Goal: Task Accomplishment & Management: Use online tool/utility

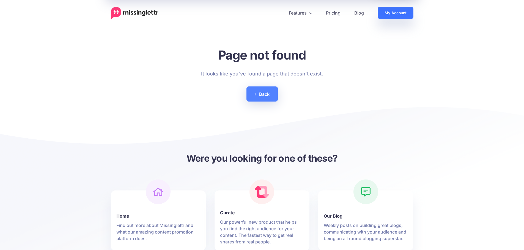
click at [387, 12] on link "My Account" at bounding box center [396, 13] width 36 height 12
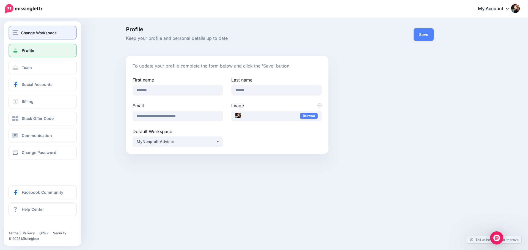
click at [17, 32] on img "button" at bounding box center [15, 32] width 5 height 5
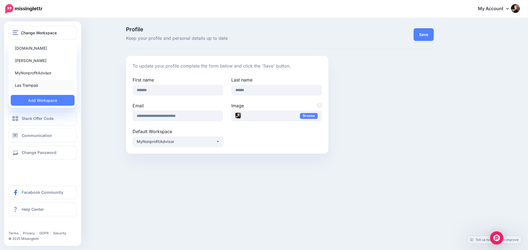
click at [31, 85] on link "Las Trampas" at bounding box center [43, 85] width 64 height 11
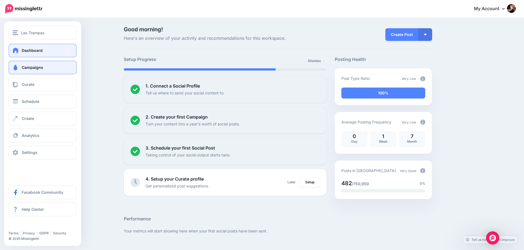
click at [42, 68] on span "Campaigns" at bounding box center [32, 67] width 21 height 5
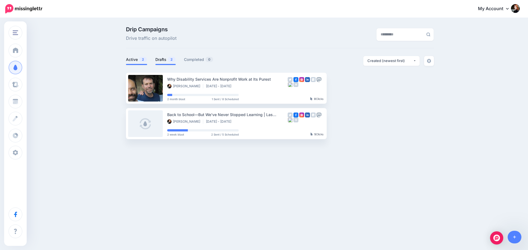
click at [163, 60] on link "Drafts 2" at bounding box center [165, 59] width 20 height 7
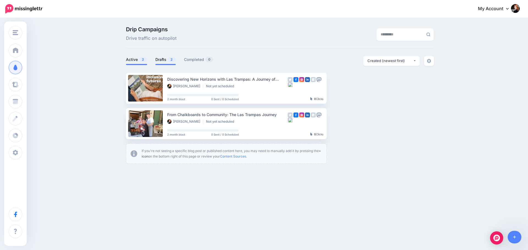
click at [128, 60] on link "Active 2" at bounding box center [136, 59] width 21 height 7
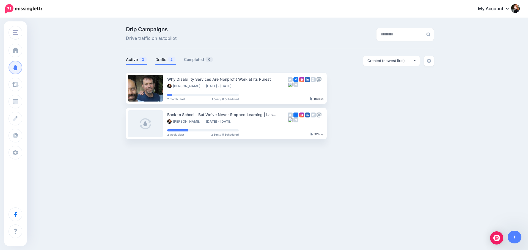
click at [159, 57] on link "Drafts 2" at bounding box center [165, 59] width 20 height 7
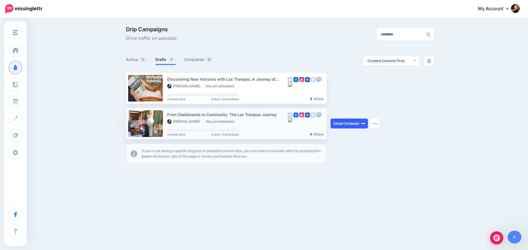
click at [348, 122] on link "Setup Campaign" at bounding box center [349, 124] width 37 height 10
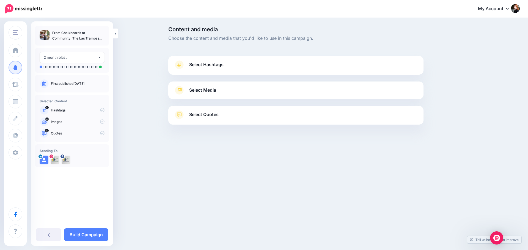
click at [191, 64] on span "Select Hashtags" at bounding box center [206, 64] width 34 height 7
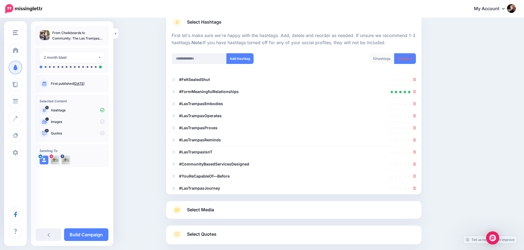
scroll to position [55, 0]
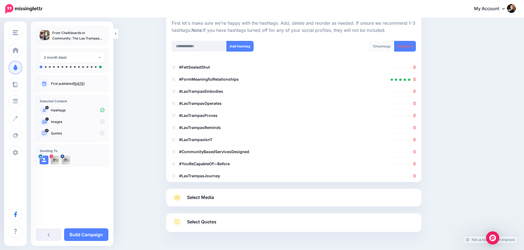
click at [463, 42] on div "Content and media Choose the content and media that you'd like to use in this c…" at bounding box center [320, 116] width 316 height 288
click at [416, 79] on icon at bounding box center [414, 79] width 3 height 3
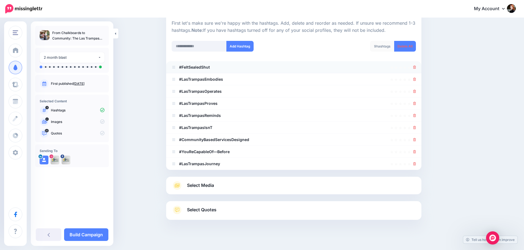
click at [416, 67] on icon at bounding box center [414, 67] width 3 height 3
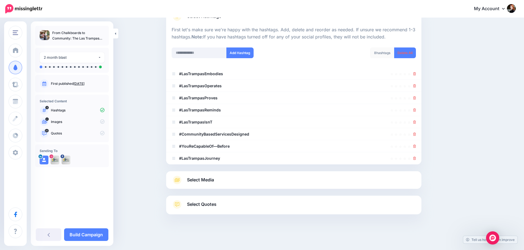
scroll to position [48, 0]
click at [416, 75] on icon at bounding box center [414, 73] width 3 height 3
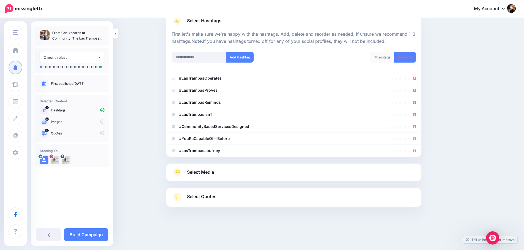
scroll to position [44, 0]
click at [416, 75] on div at bounding box center [414, 78] width 3 height 7
click at [416, 76] on div at bounding box center [414, 78] width 3 height 7
click at [416, 77] on icon at bounding box center [414, 78] width 3 height 3
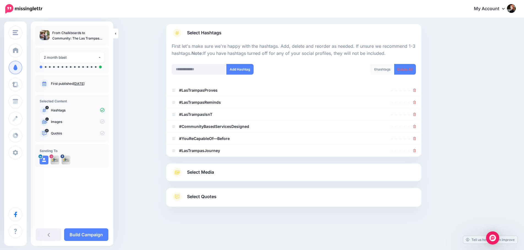
scroll to position [32, 0]
click at [215, 114] on div at bounding box center [294, 114] width 244 height 7
click at [416, 90] on icon at bounding box center [414, 90] width 3 height 3
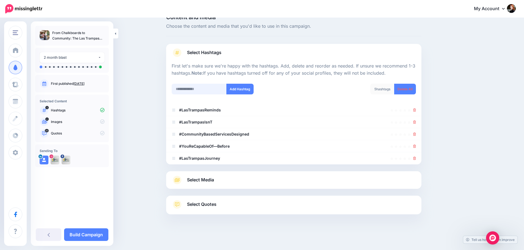
click at [185, 89] on input "text" at bounding box center [199, 89] width 55 height 11
type input "**********"
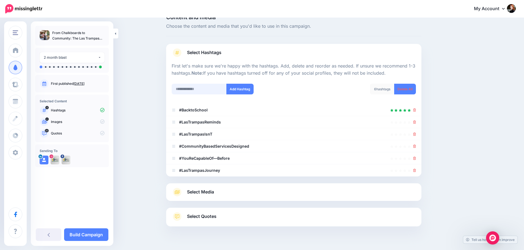
scroll to position [24, 0]
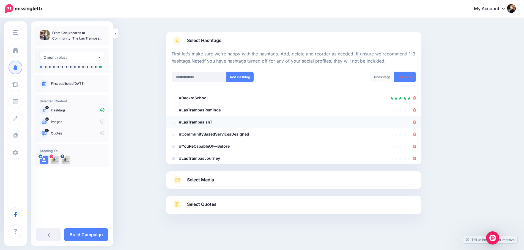
click at [279, 117] on li "#LasTrampasIsnT" at bounding box center [293, 122] width 255 height 12
click at [263, 110] on div at bounding box center [294, 110] width 244 height 7
click at [213, 75] on input "text" at bounding box center [199, 77] width 55 height 11
drag, startPoint x: 179, startPoint y: 78, endPoint x: 182, endPoint y: 77, distance: 3.1
click at [182, 77] on input "**********" at bounding box center [199, 77] width 55 height 11
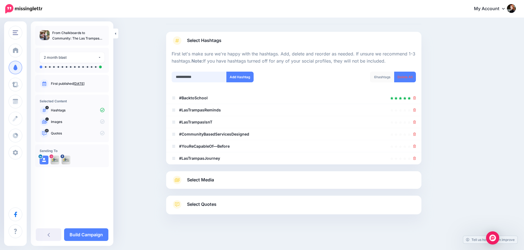
click at [188, 77] on input "**********" at bounding box center [199, 77] width 55 height 11
type input "**********"
click at [242, 79] on button "Add Hashtag" at bounding box center [239, 77] width 27 height 11
click at [209, 77] on input "**********" at bounding box center [199, 77] width 55 height 11
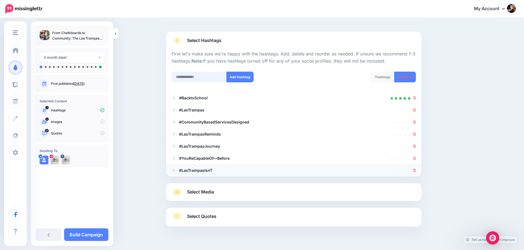
scroll to position [36, 0]
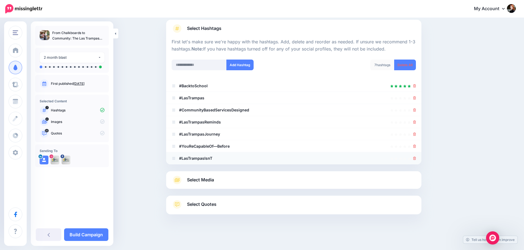
click at [416, 158] on icon at bounding box center [414, 158] width 3 height 3
click at [416, 146] on icon at bounding box center [414, 146] width 3 height 3
drag, startPoint x: 417, startPoint y: 133, endPoint x: 418, endPoint y: 125, distance: 7.7
click at [418, 132] on li "#LasTrampasJourney" at bounding box center [293, 134] width 255 height 12
click at [416, 122] on icon at bounding box center [414, 122] width 3 height 3
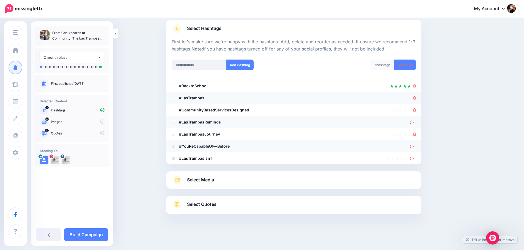
scroll to position [24, 0]
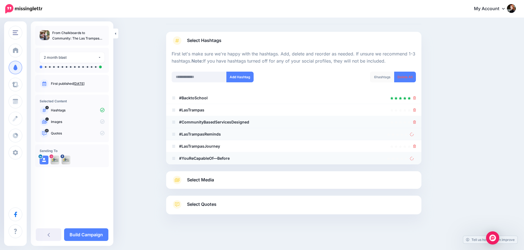
click at [416, 122] on icon at bounding box center [414, 122] width 3 height 3
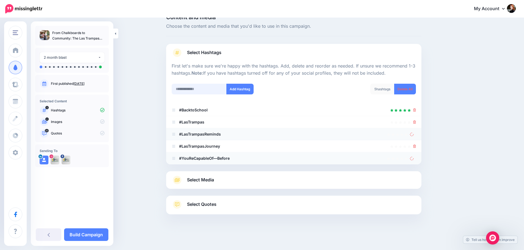
click at [206, 91] on input "text" at bounding box center [199, 89] width 55 height 11
type input "**********"
click at [241, 88] on button "Add Hashtag" at bounding box center [239, 89] width 27 height 11
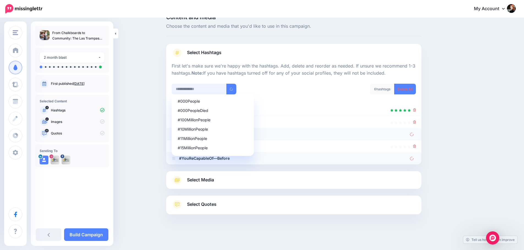
click at [211, 88] on input "text" at bounding box center [199, 89] width 55 height 11
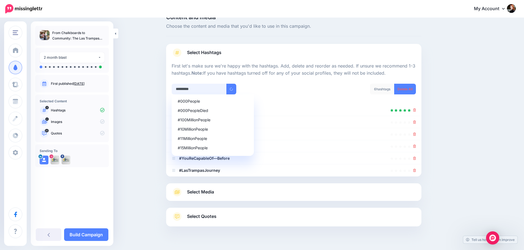
scroll to position [24, 0]
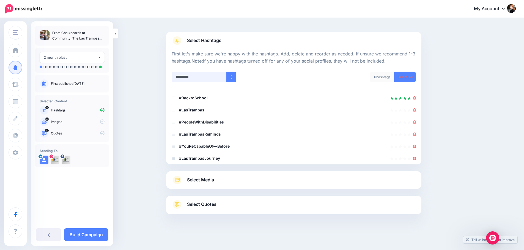
drag, startPoint x: 199, startPoint y: 77, endPoint x: 176, endPoint y: 75, distance: 22.4
click at [176, 75] on input "*********" at bounding box center [199, 77] width 55 height 11
type input "*********"
click at [416, 134] on icon at bounding box center [414, 134] width 3 height 3
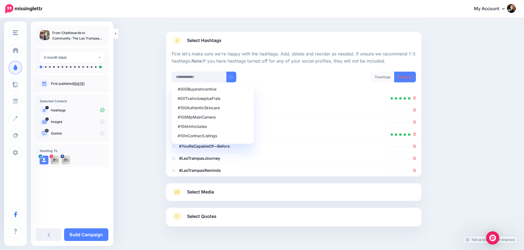
scroll to position [36, 0]
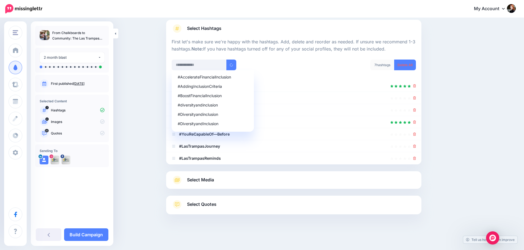
click at [464, 67] on div "Content and media Choose the content and media that you'd like to use in this c…" at bounding box center [320, 116] width 316 height 252
click at [233, 65] on icon "submit" at bounding box center [231, 65] width 4 height 4
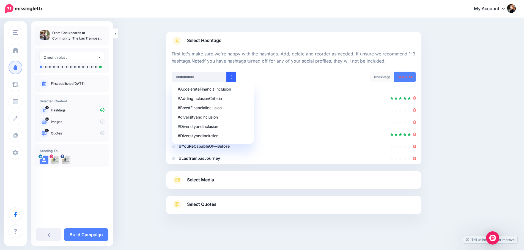
click at [416, 146] on icon at bounding box center [414, 146] width 3 height 3
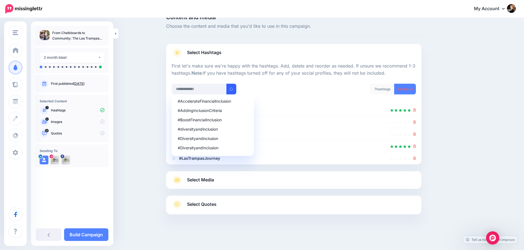
scroll to position [12, 0]
click at [415, 159] on icon at bounding box center [414, 158] width 3 height 3
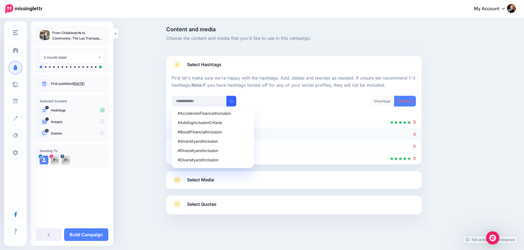
scroll to position [0, 0]
click at [207, 101] on input "text" at bounding box center [201, 101] width 55 height 11
click at [216, 112] on div "#AccelerateFinancialInclusion" at bounding box center [215, 114] width 70 height 4
type input "**********"
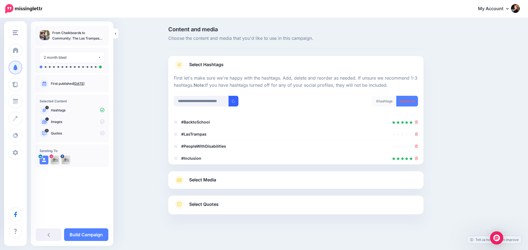
click at [219, 178] on link "Select Media" at bounding box center [296, 180] width 244 height 9
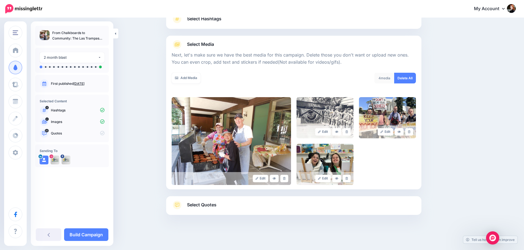
scroll to position [46, 0]
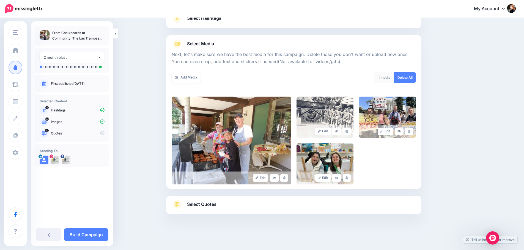
click at [216, 200] on link "Select Quotes" at bounding box center [294, 207] width 244 height 14
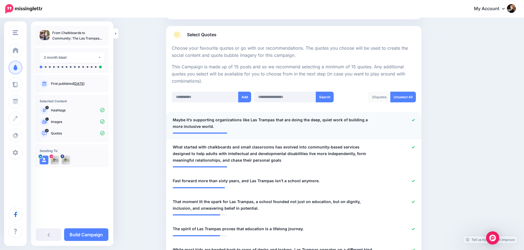
scroll to position [101, 0]
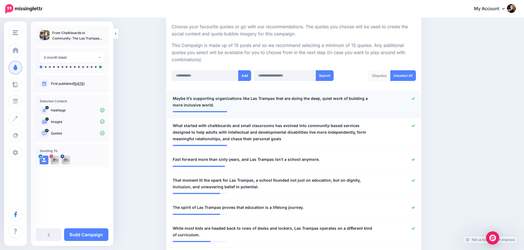
click at [415, 98] on icon at bounding box center [413, 99] width 3 height 2
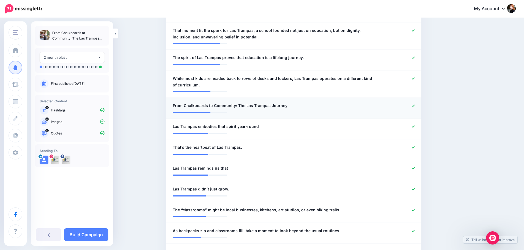
scroll to position [266, 0]
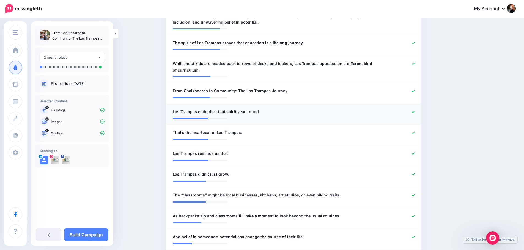
click at [415, 112] on icon at bounding box center [413, 112] width 3 height 2
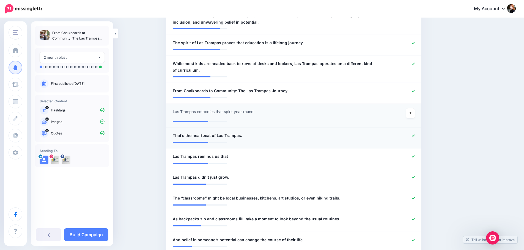
click at [415, 136] on icon at bounding box center [413, 135] width 3 height 3
click at [415, 158] on icon at bounding box center [413, 156] width 3 height 3
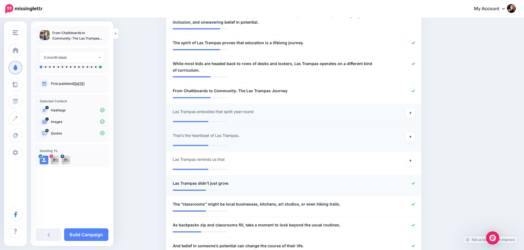
click at [415, 185] on icon at bounding box center [413, 183] width 3 height 3
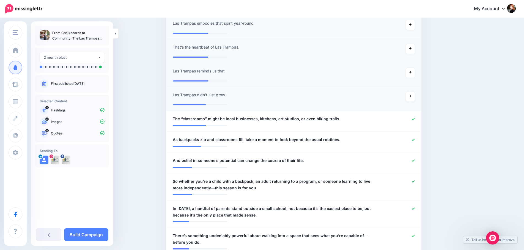
scroll to position [376, 0]
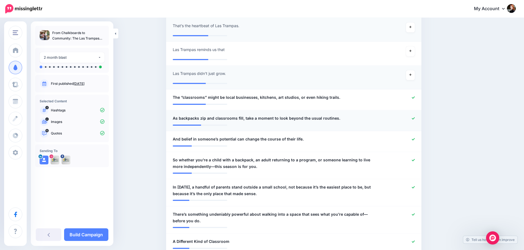
click at [417, 119] on div at bounding box center [398, 118] width 42 height 7
click at [415, 119] on icon at bounding box center [413, 118] width 3 height 2
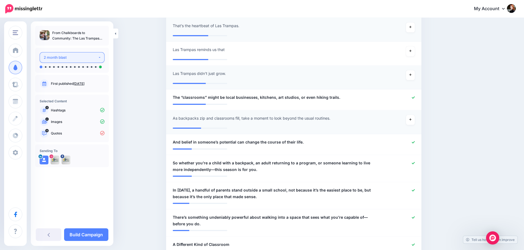
click at [76, 61] on button "2 month blast" at bounding box center [72, 57] width 65 height 11
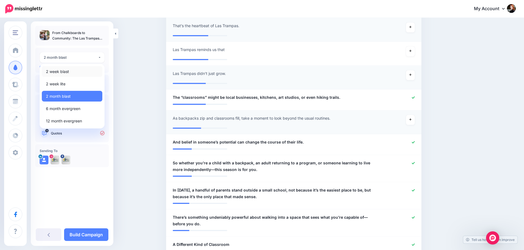
click at [71, 73] on link "2 week blast" at bounding box center [72, 71] width 60 height 11
select select "******"
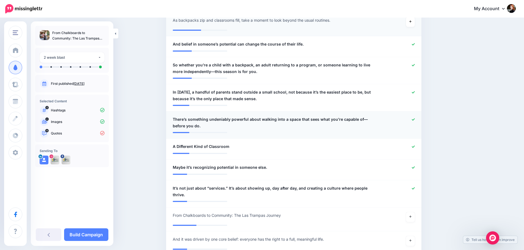
scroll to position [484, 0]
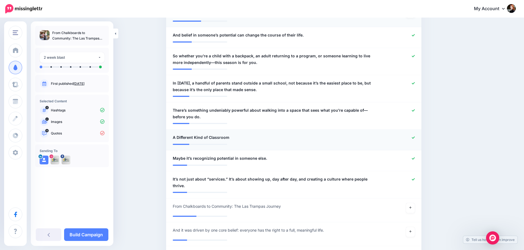
click at [413, 139] on div at bounding box center [398, 137] width 42 height 7
click at [415, 160] on icon at bounding box center [413, 158] width 3 height 3
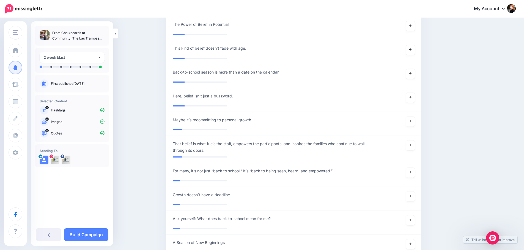
scroll to position [731, 0]
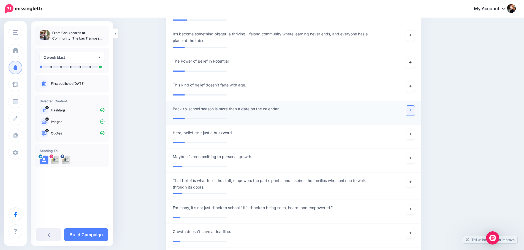
click at [414, 112] on link at bounding box center [410, 111] width 9 height 10
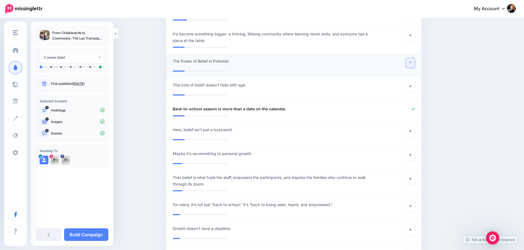
click at [414, 66] on link at bounding box center [410, 63] width 9 height 10
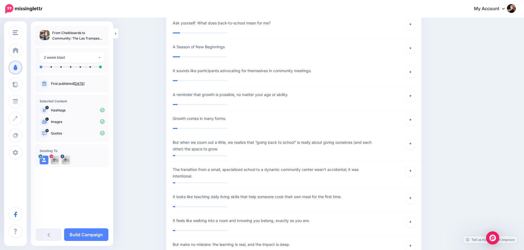
scroll to position [979, 0]
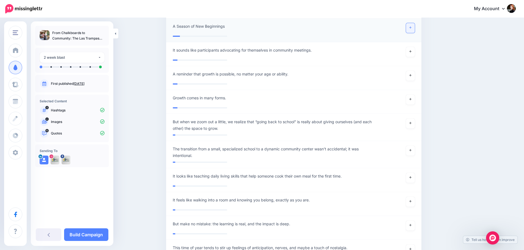
click at [414, 30] on link at bounding box center [410, 28] width 9 height 10
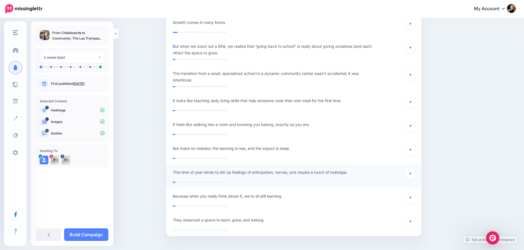
scroll to position [1061, 0]
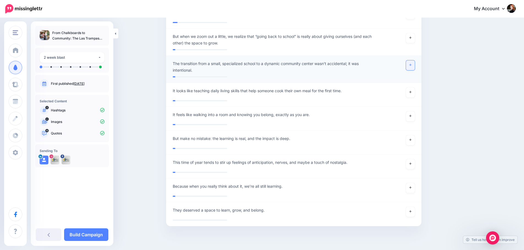
click at [411, 66] on icon at bounding box center [410, 65] width 2 height 3
click at [91, 234] on link "Build Campaign" at bounding box center [86, 235] width 44 height 13
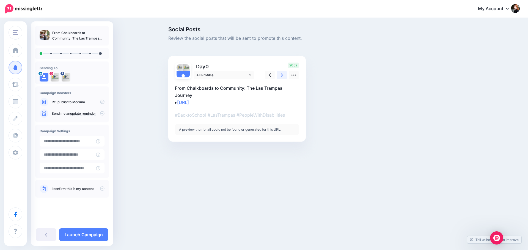
click at [283, 76] on link at bounding box center [282, 75] width 10 height 8
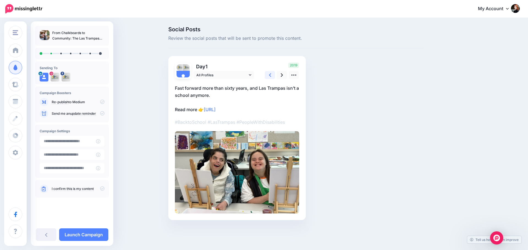
click at [269, 76] on icon at bounding box center [270, 75] width 2 height 4
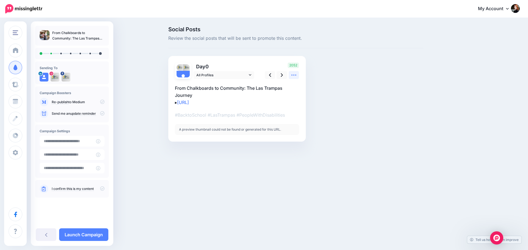
click at [291, 75] on icon at bounding box center [294, 75] width 6 height 6
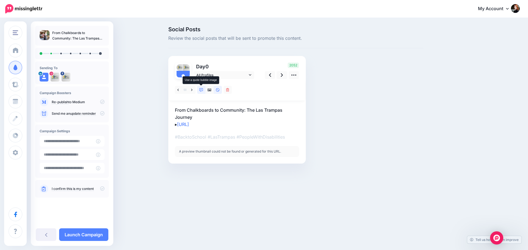
click at [202, 90] on icon at bounding box center [201, 90] width 4 height 4
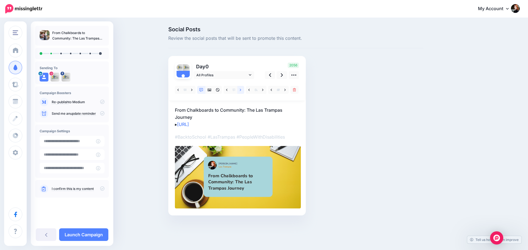
click at [241, 91] on icon at bounding box center [240, 90] width 1 height 4
click at [266, 90] on link at bounding box center [263, 90] width 7 height 8
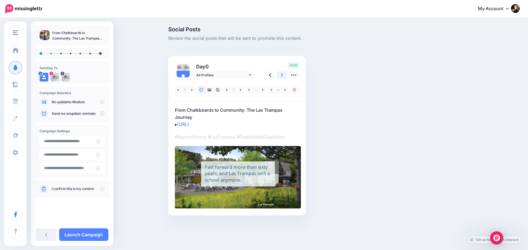
click at [283, 75] on icon at bounding box center [282, 75] width 2 height 6
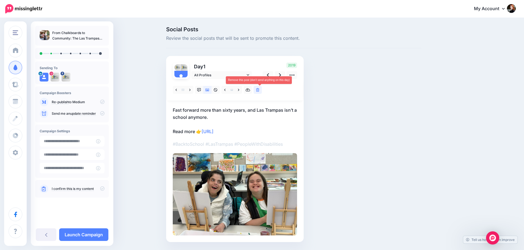
click at [262, 89] on link at bounding box center [258, 90] width 8 height 8
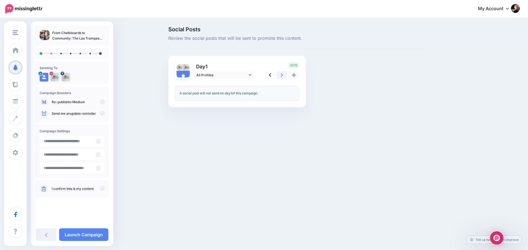
click at [281, 75] on icon at bounding box center [282, 75] width 2 height 6
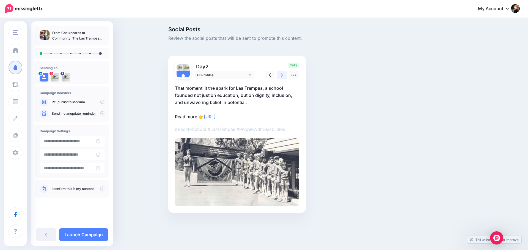
click at [283, 76] on icon at bounding box center [282, 75] width 2 height 6
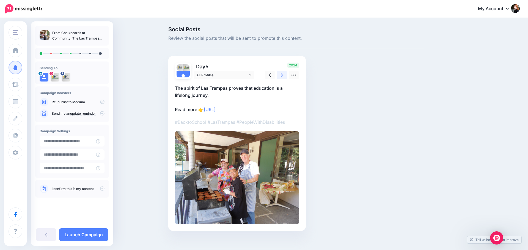
click at [283, 76] on icon at bounding box center [282, 75] width 2 height 6
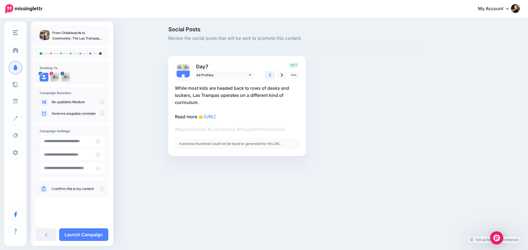
click at [269, 75] on icon at bounding box center [270, 75] width 2 height 6
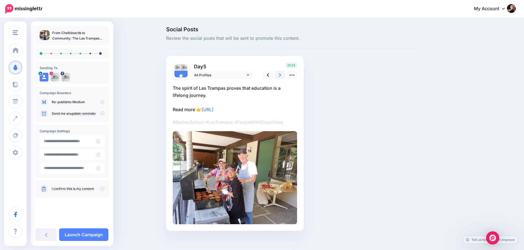
click at [281, 76] on icon at bounding box center [280, 75] width 2 height 6
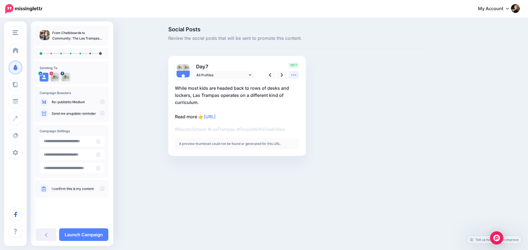
click at [292, 77] on icon at bounding box center [294, 75] width 6 height 6
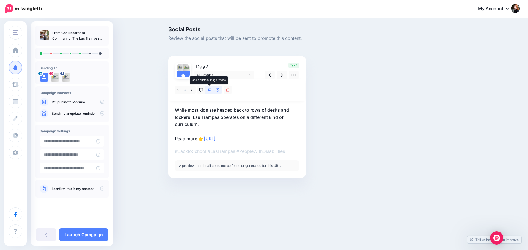
click at [208, 92] on icon at bounding box center [210, 90] width 4 height 4
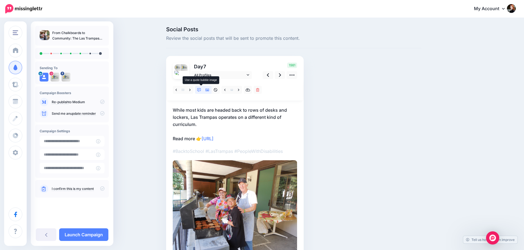
click at [201, 90] on icon at bounding box center [199, 90] width 4 height 4
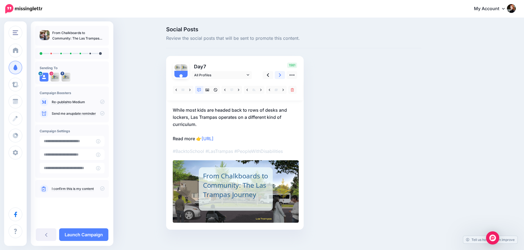
click at [281, 77] on icon at bounding box center [280, 75] width 2 height 6
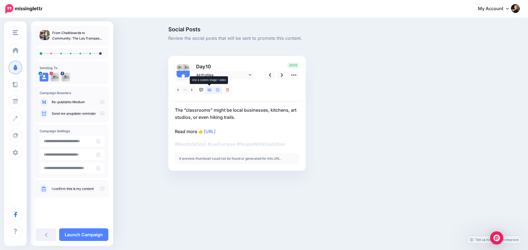
click at [211, 91] on icon at bounding box center [210, 90] width 4 height 3
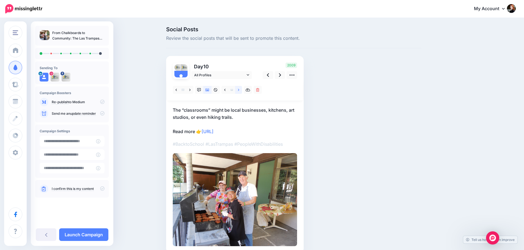
click at [239, 90] on icon at bounding box center [238, 90] width 1 height 4
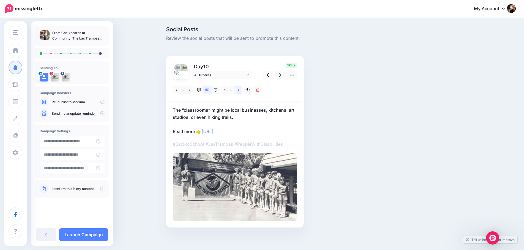
click at [239, 90] on icon at bounding box center [238, 90] width 1 height 4
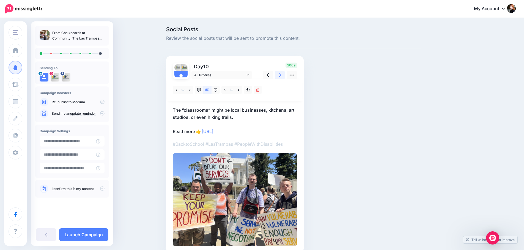
click at [284, 74] on link at bounding box center [280, 75] width 10 height 8
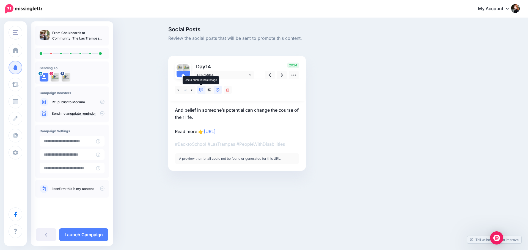
click at [199, 92] on link at bounding box center [201, 90] width 8 height 8
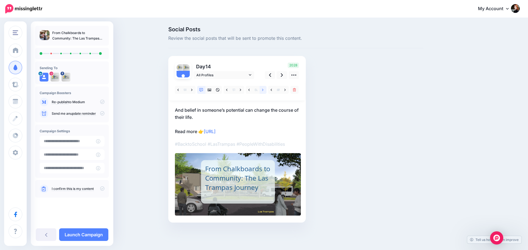
click at [265, 90] on link at bounding box center [263, 90] width 7 height 8
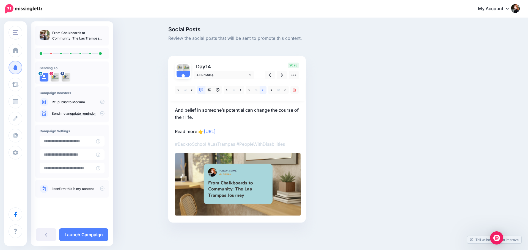
click at [262, 91] on icon at bounding box center [262, 90] width 1 height 2
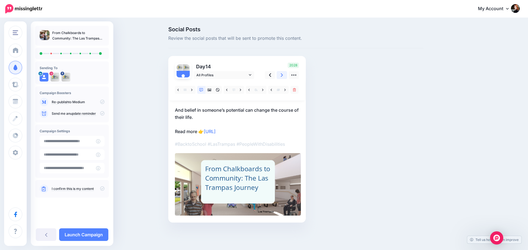
click at [280, 76] on link at bounding box center [282, 75] width 10 height 8
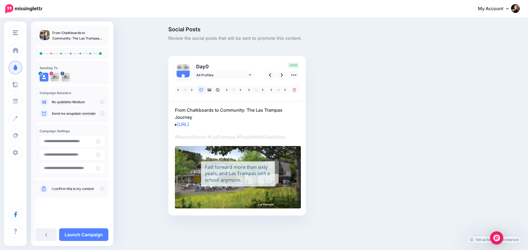
click at [103, 188] on icon at bounding box center [102, 189] width 4 height 4
click at [96, 237] on link "Launch Campaign" at bounding box center [83, 235] width 49 height 13
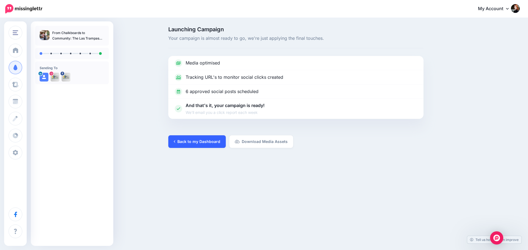
click at [192, 144] on link "Back to my Dashboard" at bounding box center [196, 142] width 57 height 13
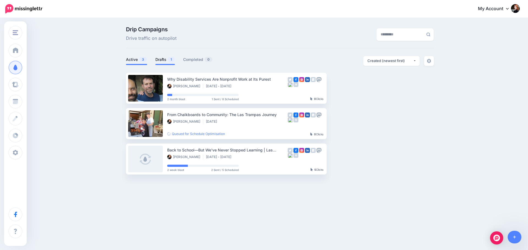
click at [163, 57] on link "Drafts 1" at bounding box center [165, 59] width 20 height 7
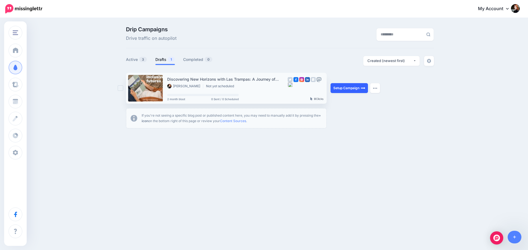
click at [338, 89] on link "Setup Campaign" at bounding box center [349, 88] width 37 height 10
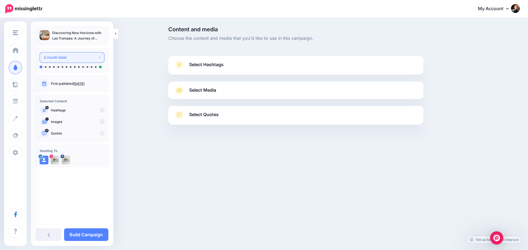
click at [99, 57] on button "2 month blast" at bounding box center [72, 57] width 65 height 11
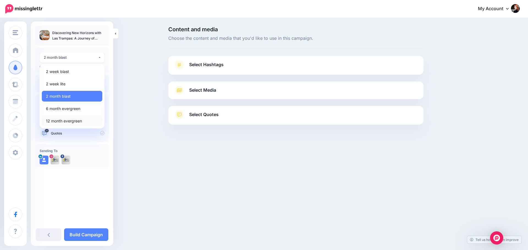
click at [80, 120] on span "12 month evergreen" at bounding box center [64, 121] width 36 height 7
select select "******"
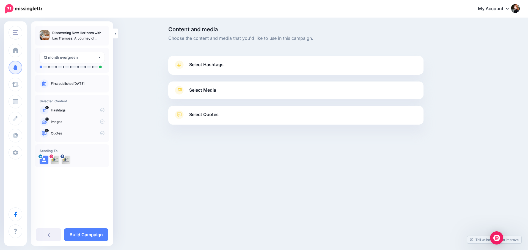
click at [256, 62] on link "Select Hashtags" at bounding box center [296, 67] width 244 height 14
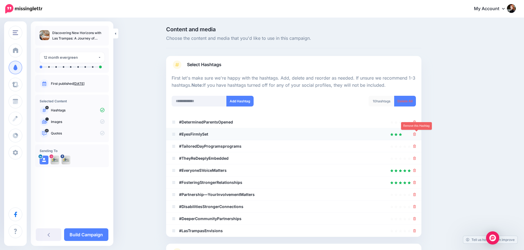
click at [416, 134] on icon at bounding box center [414, 134] width 3 height 3
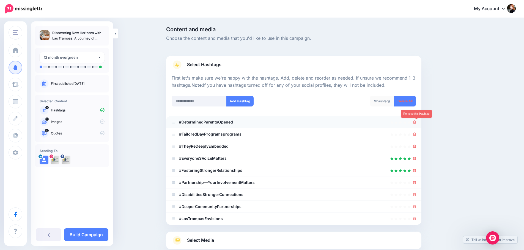
click at [415, 121] on icon at bounding box center [414, 122] width 3 height 3
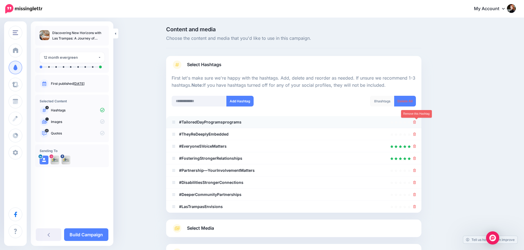
click at [416, 123] on icon at bounding box center [414, 122] width 3 height 3
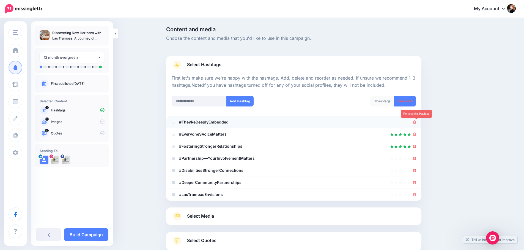
click at [416, 123] on icon at bounding box center [414, 122] width 3 height 3
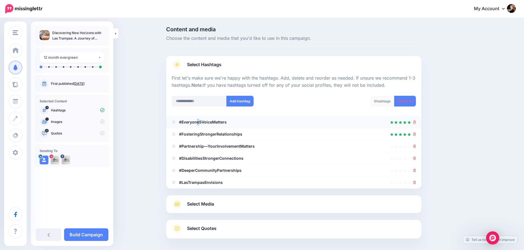
click at [200, 122] on b "#EveryoneSVoiceMatters" at bounding box center [203, 122] width 48 height 5
click at [201, 121] on b "#EveryoneSVoiceMatters" at bounding box center [203, 122] width 48 height 5
click at [415, 147] on icon at bounding box center [414, 146] width 3 height 3
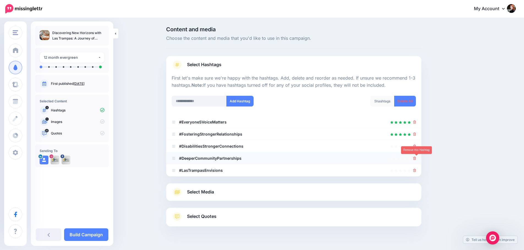
click at [416, 157] on link at bounding box center [414, 158] width 3 height 5
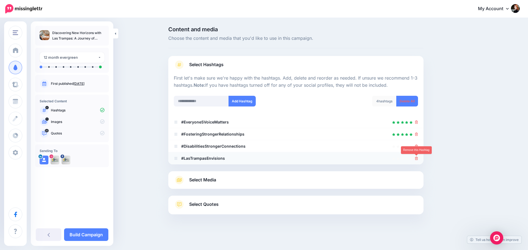
click at [416, 158] on icon at bounding box center [416, 158] width 3 height 3
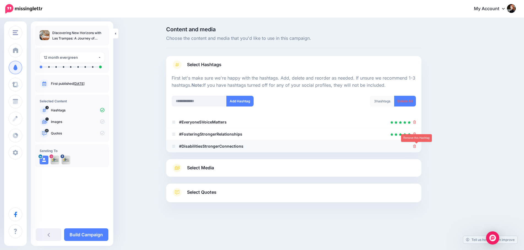
click at [415, 147] on icon at bounding box center [414, 146] width 3 height 3
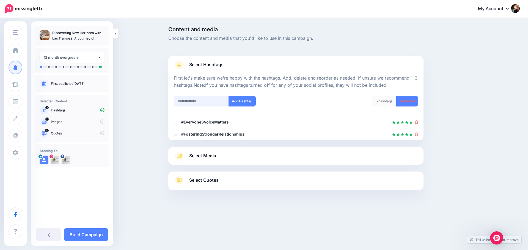
click at [199, 99] on input "text" at bounding box center [201, 101] width 55 height 11
type input "**********"
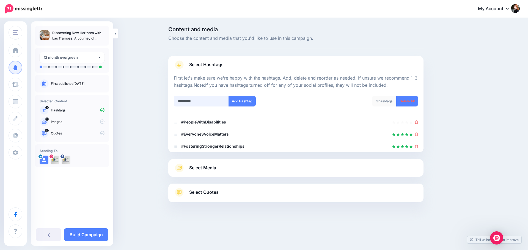
type input "**********"
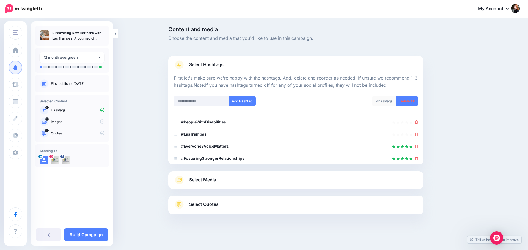
click at [215, 180] on span "Select Media" at bounding box center [202, 180] width 27 height 7
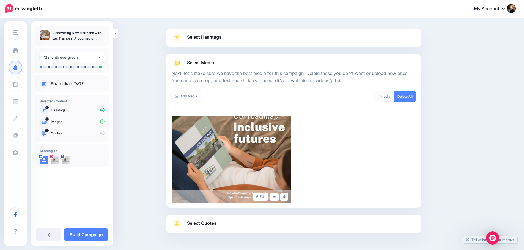
scroll to position [46, 0]
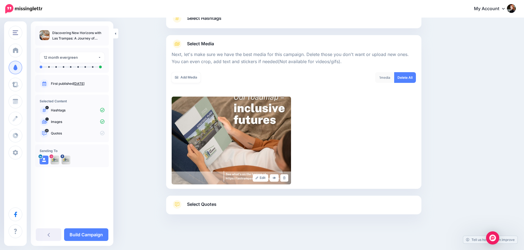
click at [300, 203] on link "Select Quotes" at bounding box center [294, 207] width 244 height 14
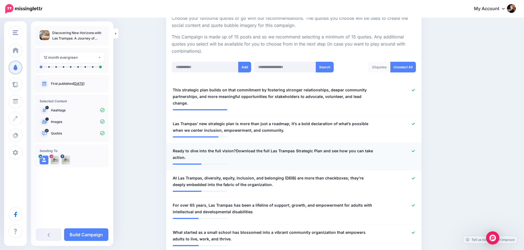
scroll to position [137, 0]
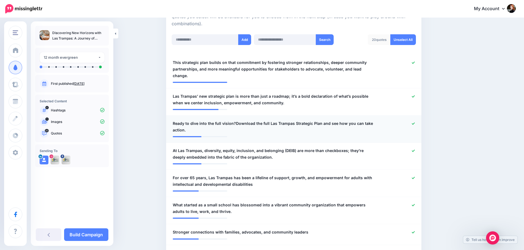
click at [263, 120] on span "Ready to dive into the full vision?Download the full Las Trampas Strategic Plan…" at bounding box center [273, 126] width 200 height 13
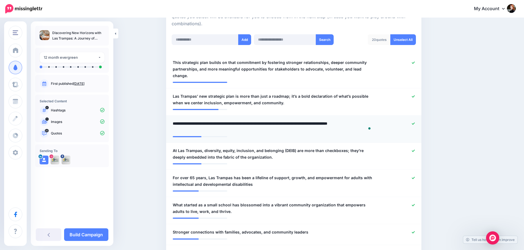
click at [236, 120] on textarea "**********" at bounding box center [273, 126] width 200 height 13
type textarea "**********"
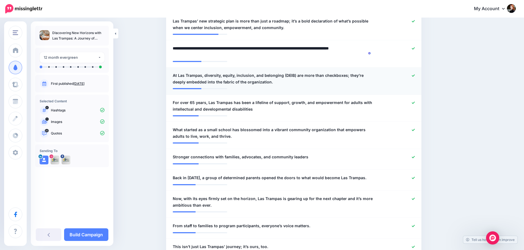
scroll to position [247, 0]
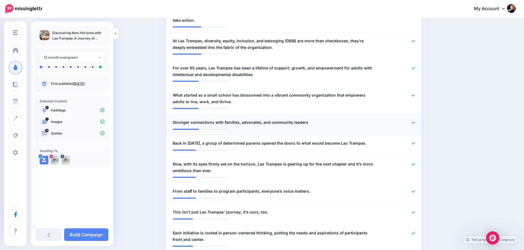
click at [415, 122] on icon at bounding box center [413, 123] width 3 height 2
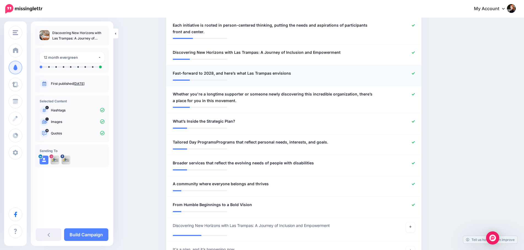
scroll to position [467, 0]
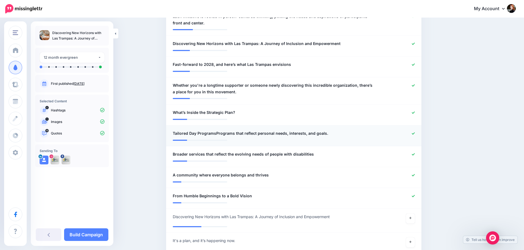
click at [414, 132] on icon at bounding box center [413, 133] width 3 height 3
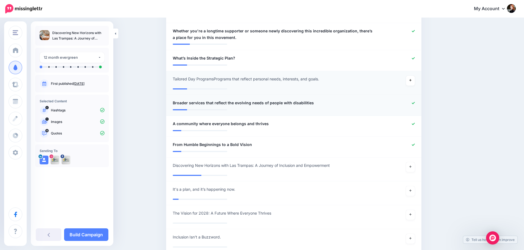
scroll to position [522, 0]
click at [414, 101] on icon at bounding box center [413, 102] width 3 height 3
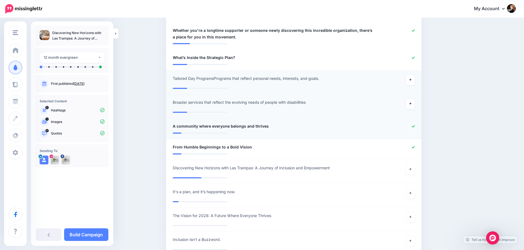
click at [414, 125] on icon at bounding box center [413, 126] width 3 height 3
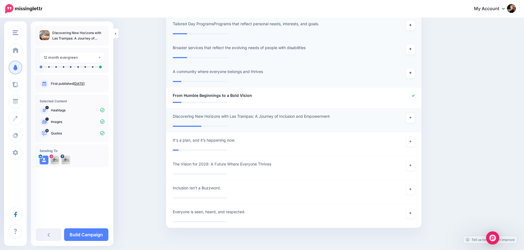
scroll to position [584, 0]
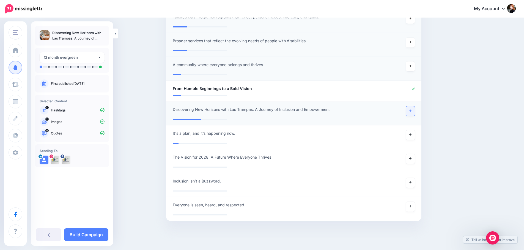
click at [411, 110] on icon at bounding box center [410, 111] width 2 height 2
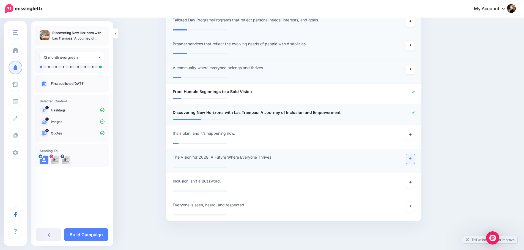
click at [411, 157] on icon at bounding box center [410, 158] width 2 height 3
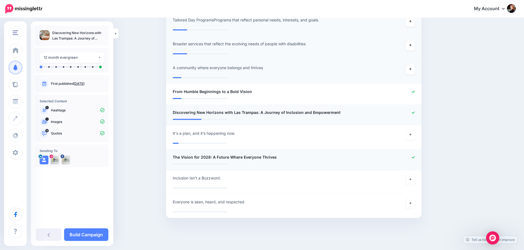
scroll to position [578, 0]
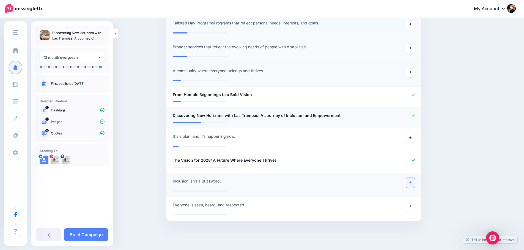
click at [414, 178] on link at bounding box center [410, 183] width 9 height 10
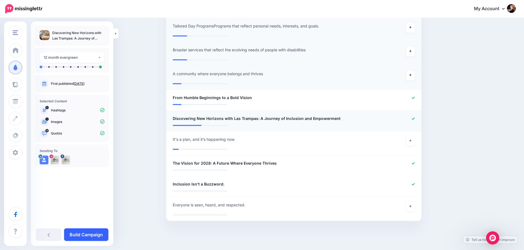
click at [86, 233] on link "Build Campaign" at bounding box center [86, 235] width 44 height 13
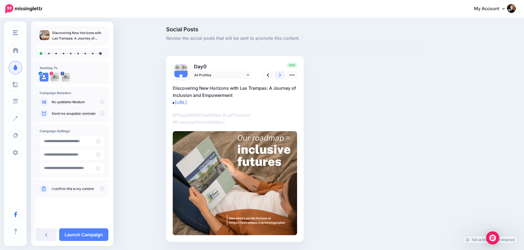
click at [280, 73] on link at bounding box center [280, 75] width 10 height 8
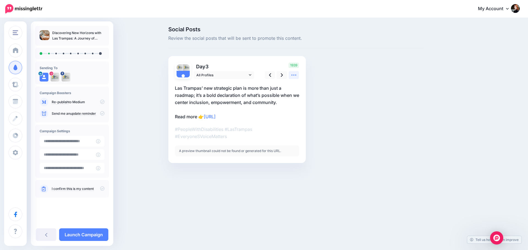
click at [290, 75] on link at bounding box center [294, 75] width 10 height 8
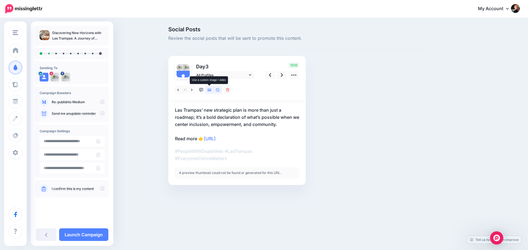
click at [208, 91] on icon at bounding box center [210, 90] width 4 height 4
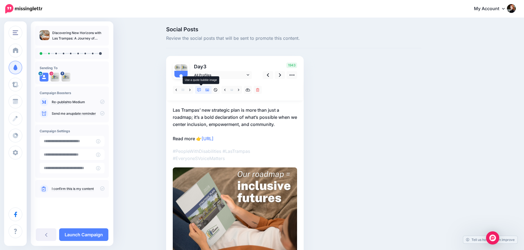
click at [201, 91] on icon at bounding box center [199, 90] width 4 height 4
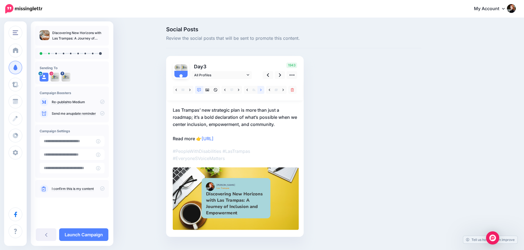
click at [261, 91] on icon at bounding box center [260, 90] width 1 height 4
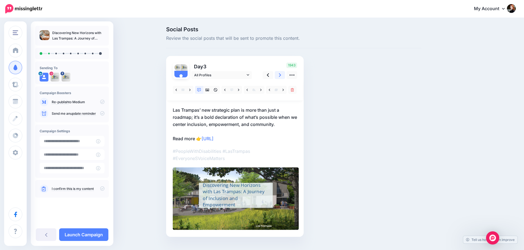
click at [280, 75] on link at bounding box center [280, 75] width 10 height 8
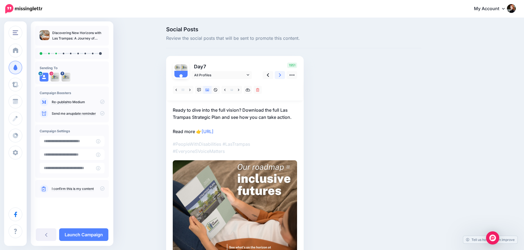
click at [281, 75] on icon at bounding box center [280, 75] width 2 height 6
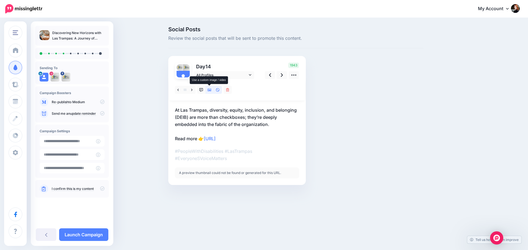
click at [208, 91] on icon at bounding box center [210, 90] width 4 height 3
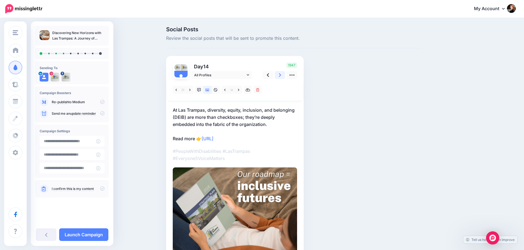
click at [281, 73] on icon at bounding box center [280, 75] width 2 height 6
click at [281, 74] on icon at bounding box center [280, 75] width 2 height 6
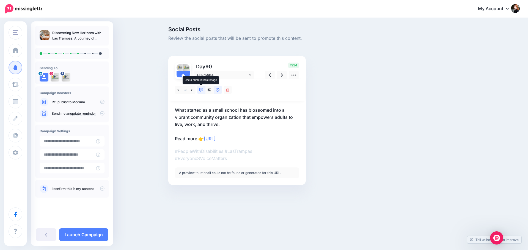
click at [202, 92] on link at bounding box center [201, 90] width 8 height 8
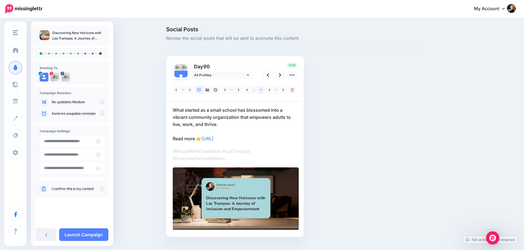
click at [264, 90] on link at bounding box center [260, 90] width 7 height 8
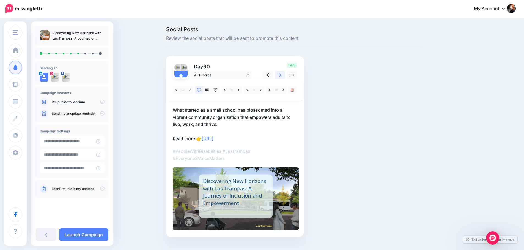
click at [281, 75] on icon at bounding box center [280, 75] width 2 height 6
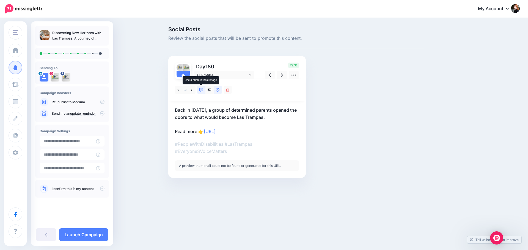
click at [201, 92] on icon at bounding box center [201, 90] width 4 height 4
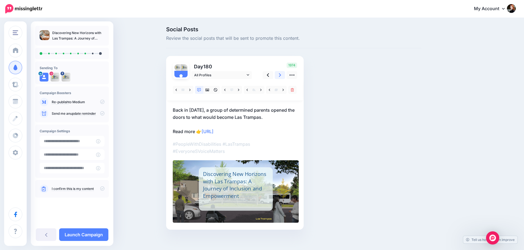
click at [283, 77] on link at bounding box center [280, 75] width 10 height 8
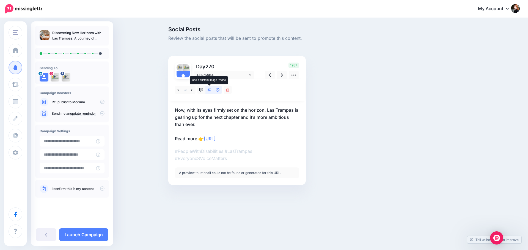
click at [210, 91] on icon at bounding box center [210, 90] width 4 height 3
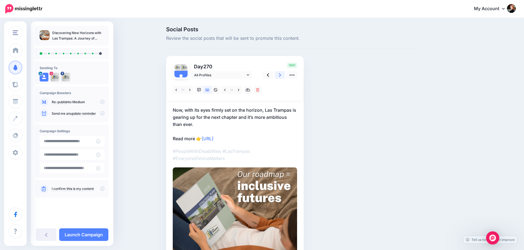
click at [280, 75] on link at bounding box center [280, 75] width 10 height 8
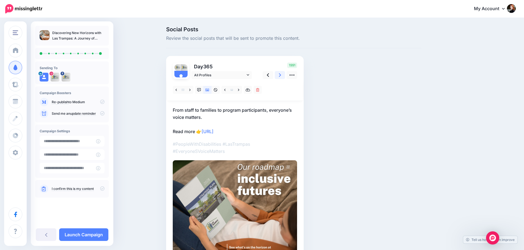
click at [280, 75] on link at bounding box center [280, 75] width 10 height 8
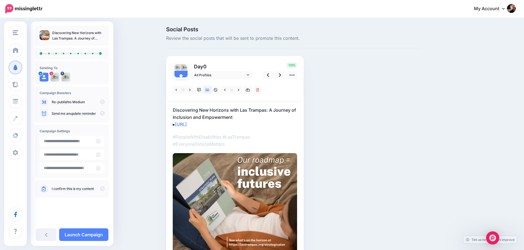
click at [103, 186] on div "I confirm this is my content" at bounding box center [72, 189] width 65 height 9
click at [103, 188] on icon at bounding box center [102, 189] width 4 height 4
click at [100, 169] on icon at bounding box center [98, 168] width 4 height 4
click at [96, 143] on input "**********" at bounding box center [68, 141] width 56 height 11
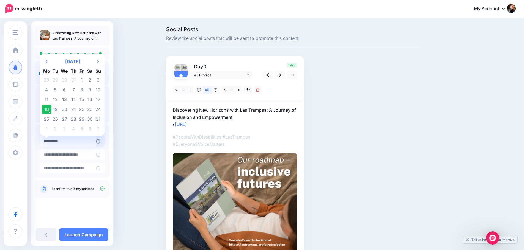
click at [55, 108] on td "19" at bounding box center [55, 110] width 8 height 10
type input "**********"
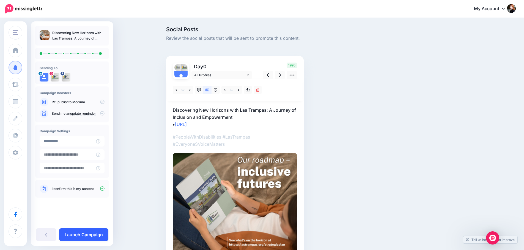
click at [83, 235] on link "Launch Campaign" at bounding box center [83, 235] width 49 height 13
